Goal: Navigation & Orientation: Find specific page/section

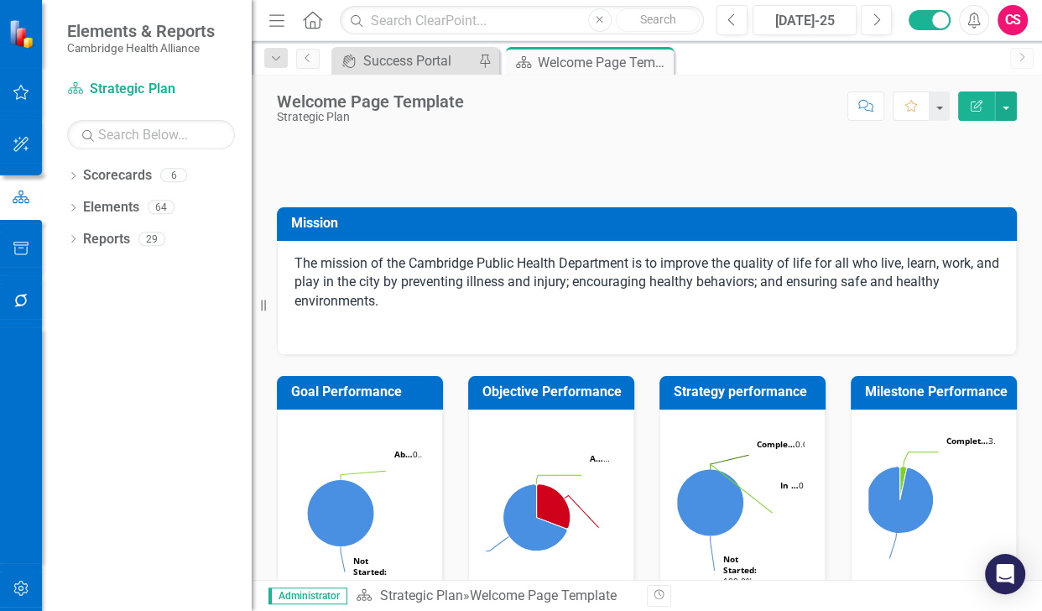
click at [1015, 31] on div "CS" at bounding box center [1012, 20] width 30 height 30
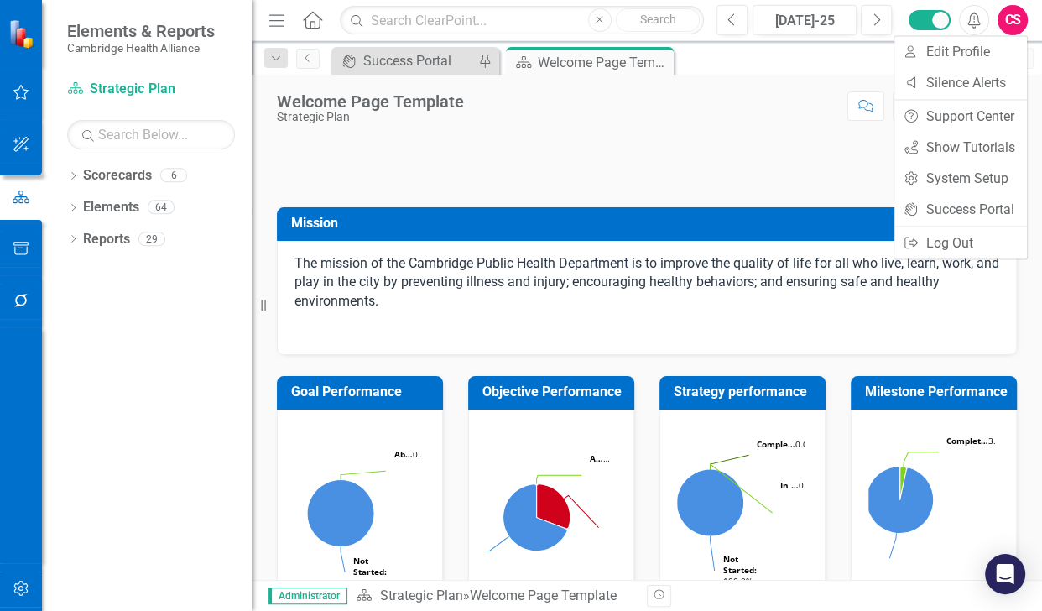
click at [1012, 16] on div "CS" at bounding box center [1012, 20] width 30 height 30
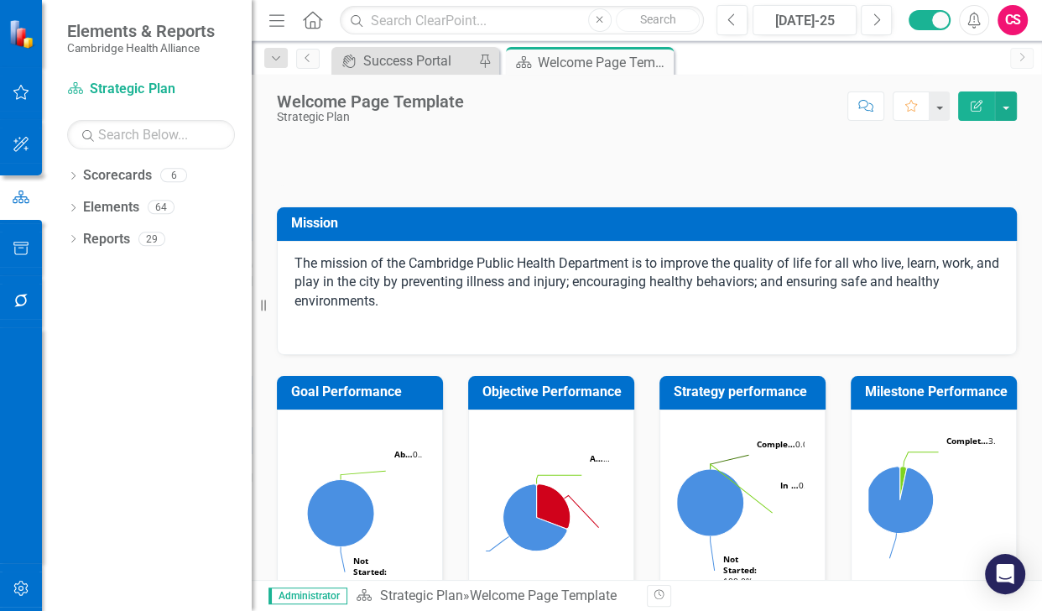
click at [1009, 17] on div "CS" at bounding box center [1012, 20] width 30 height 30
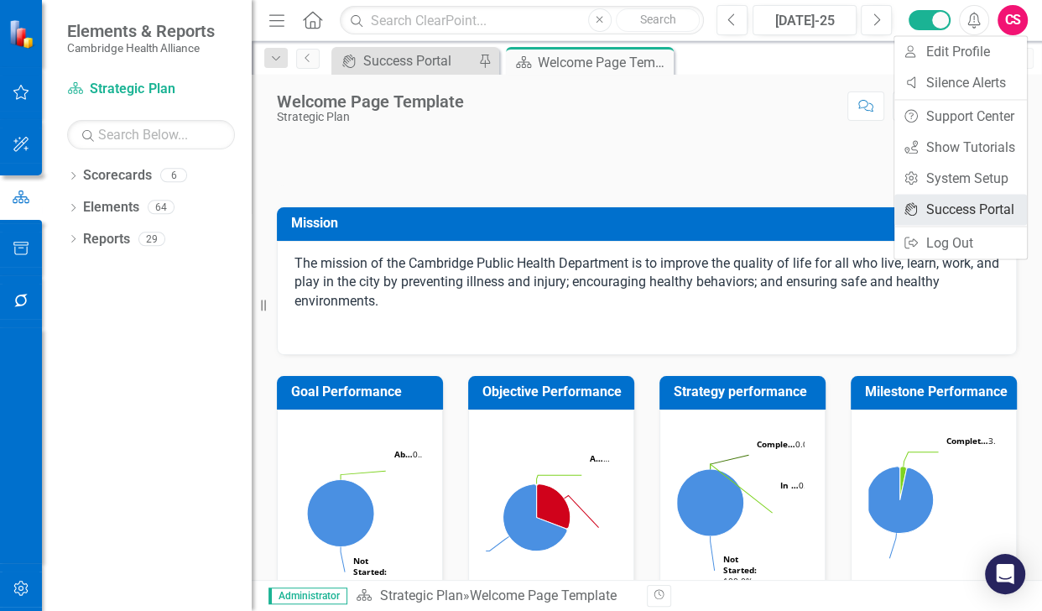
click at [913, 205] on icon "icon.portal" at bounding box center [911, 208] width 17 height 13
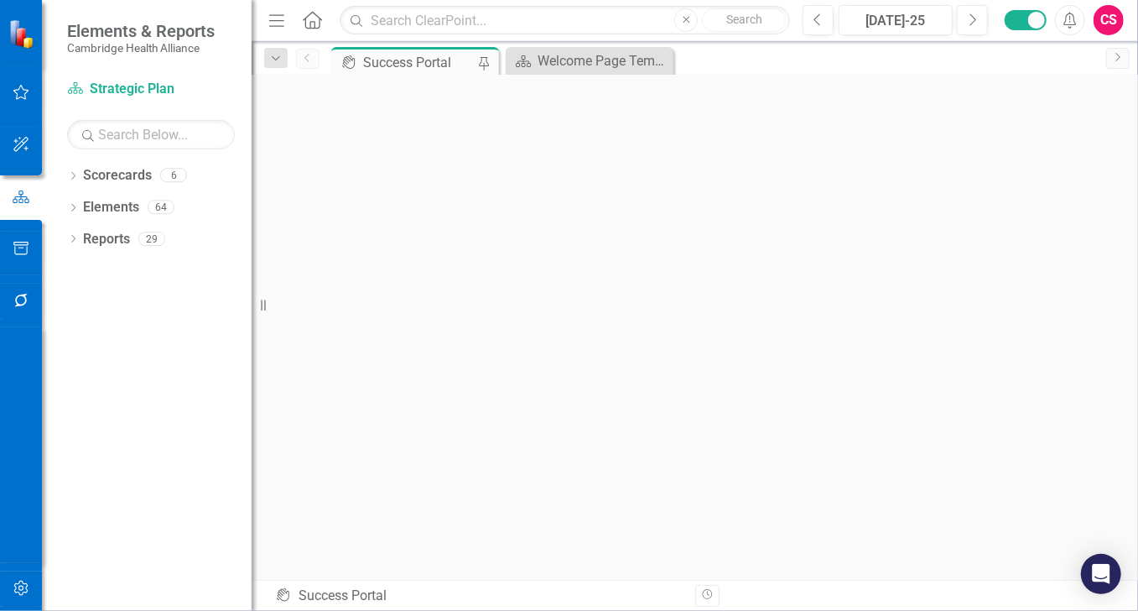
scroll to position [5, 0]
click at [1111, 23] on div "CS" at bounding box center [1109, 20] width 30 height 30
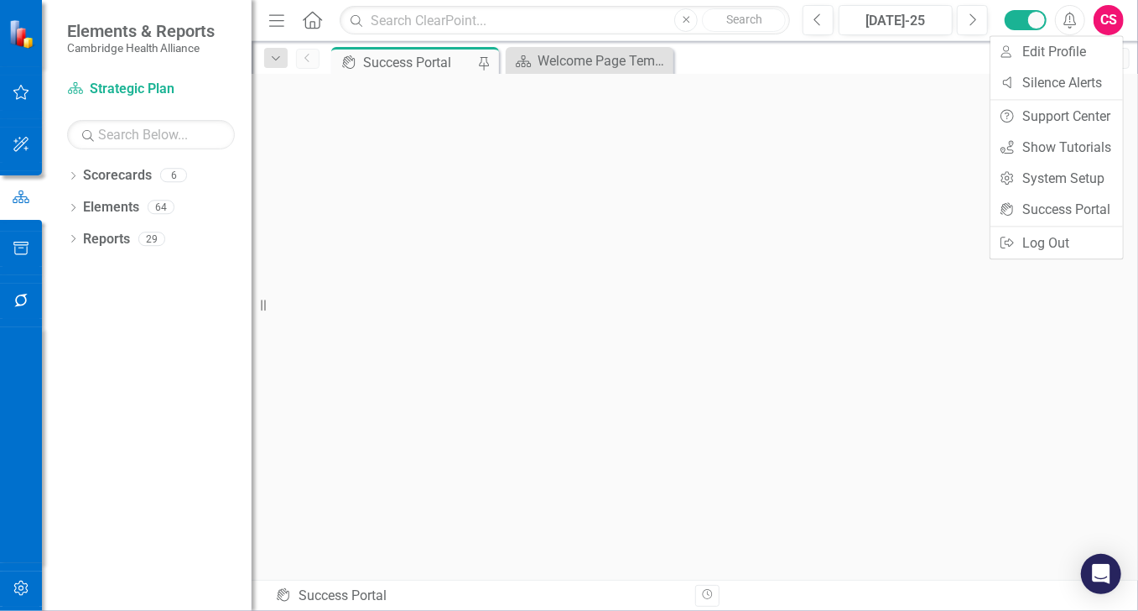
click at [1119, 23] on div "CS" at bounding box center [1109, 20] width 30 height 30
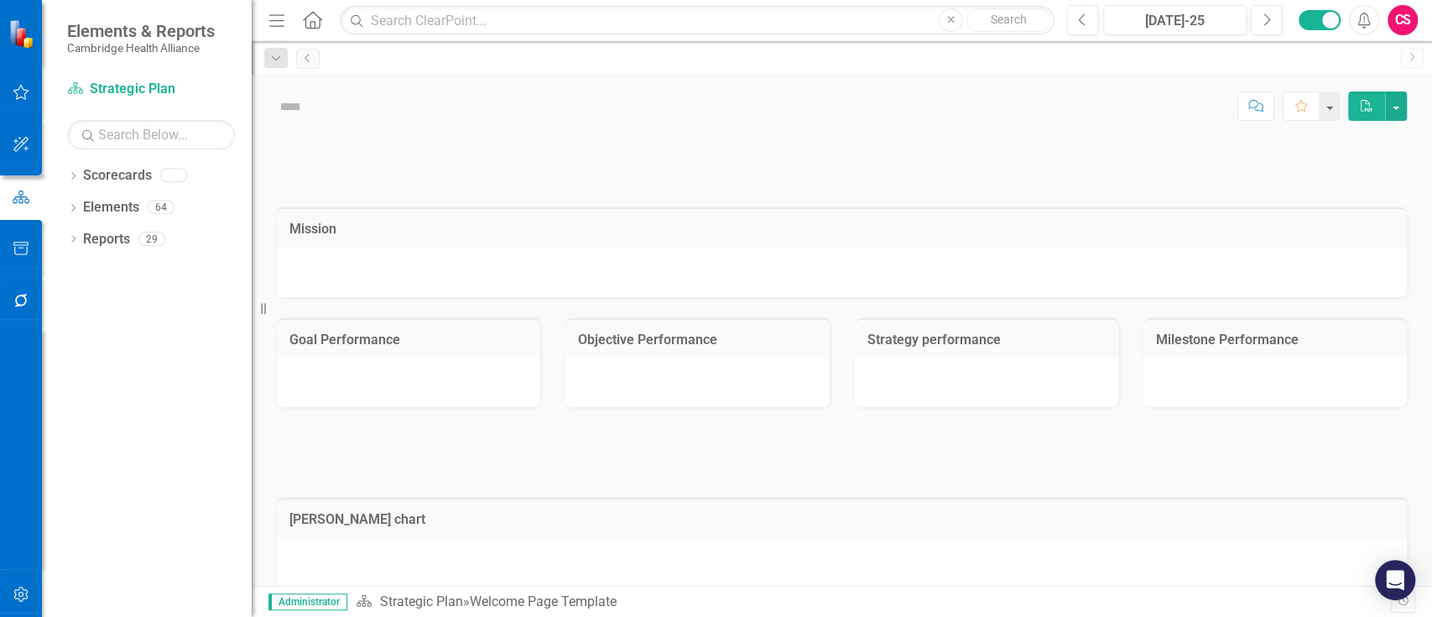
click at [1402, 23] on div "CS" at bounding box center [1402, 20] width 30 height 30
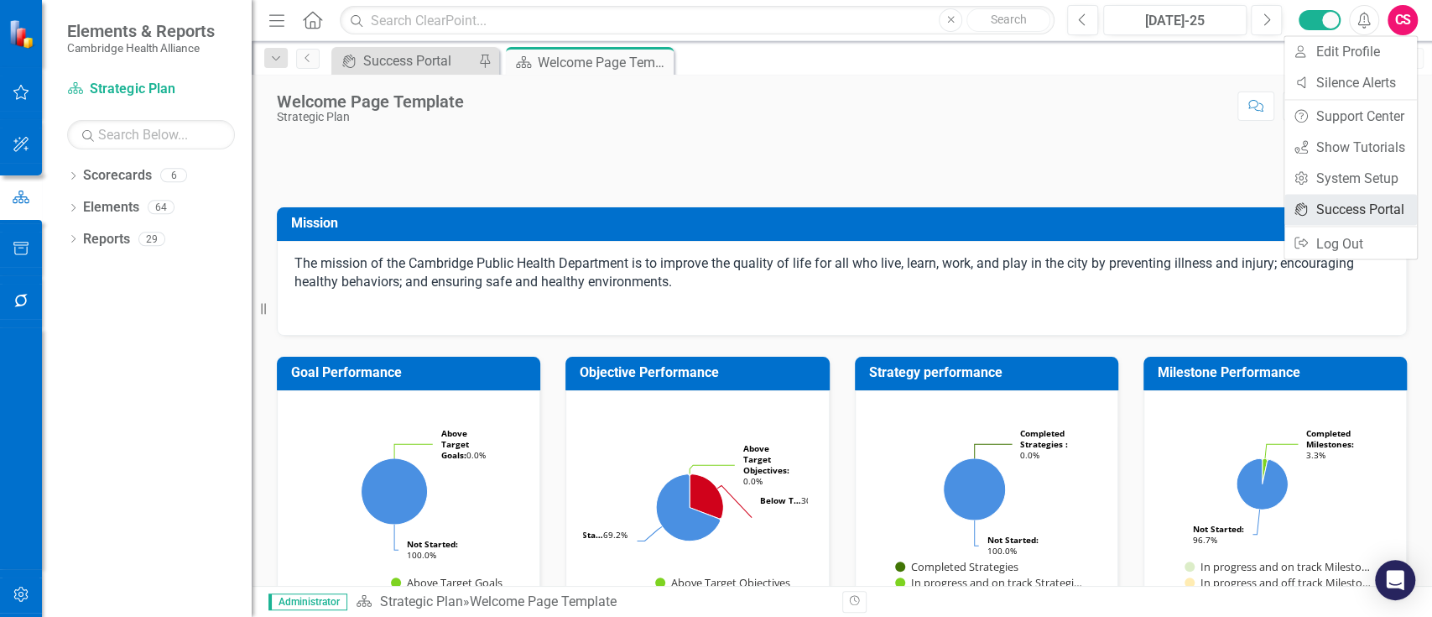
click at [1334, 204] on link "icon.portal Success Portal" at bounding box center [1350, 209] width 133 height 31
